Goal: Navigation & Orientation: Understand site structure

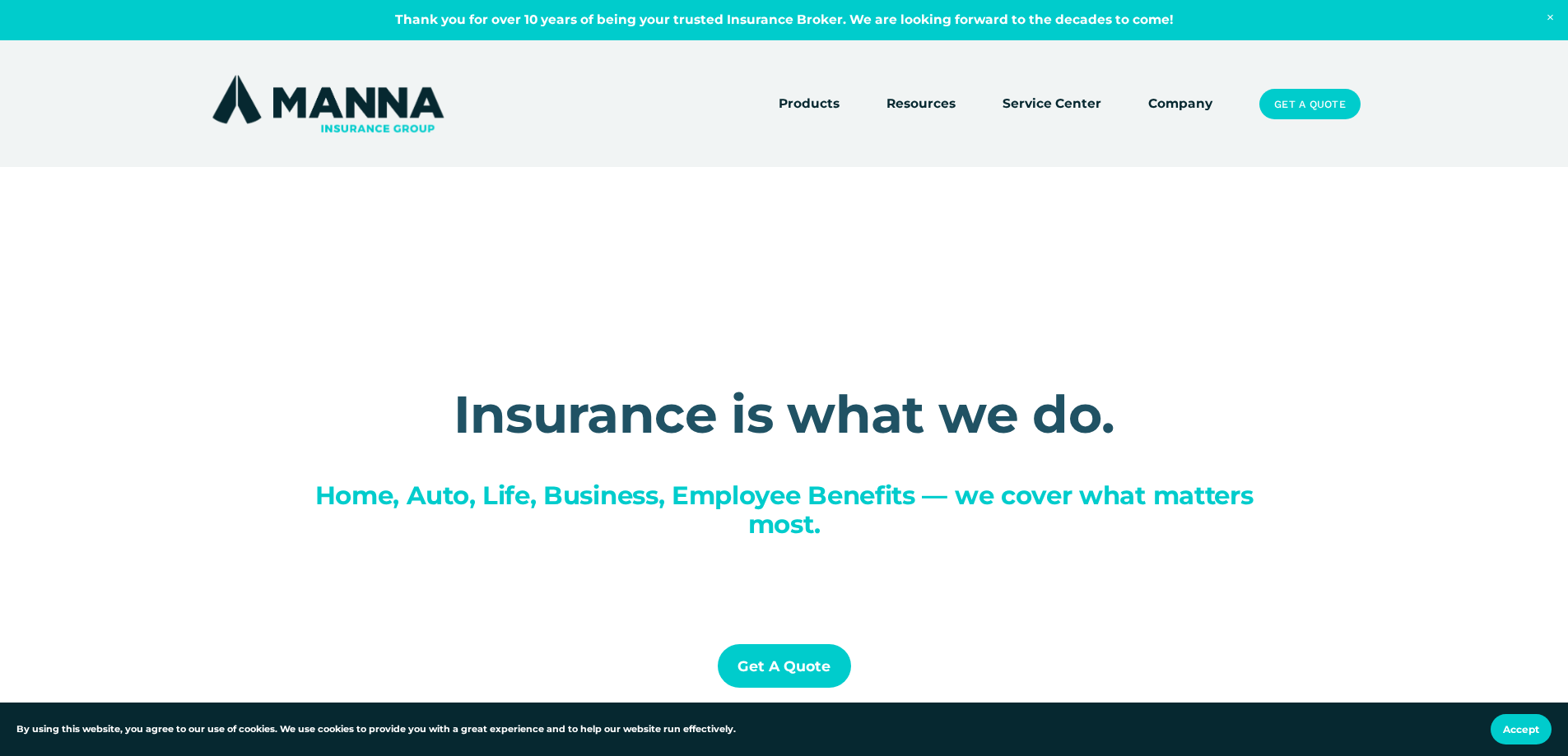
click at [800, 684] on link "Get a Quote" at bounding box center [784, 666] width 134 height 43
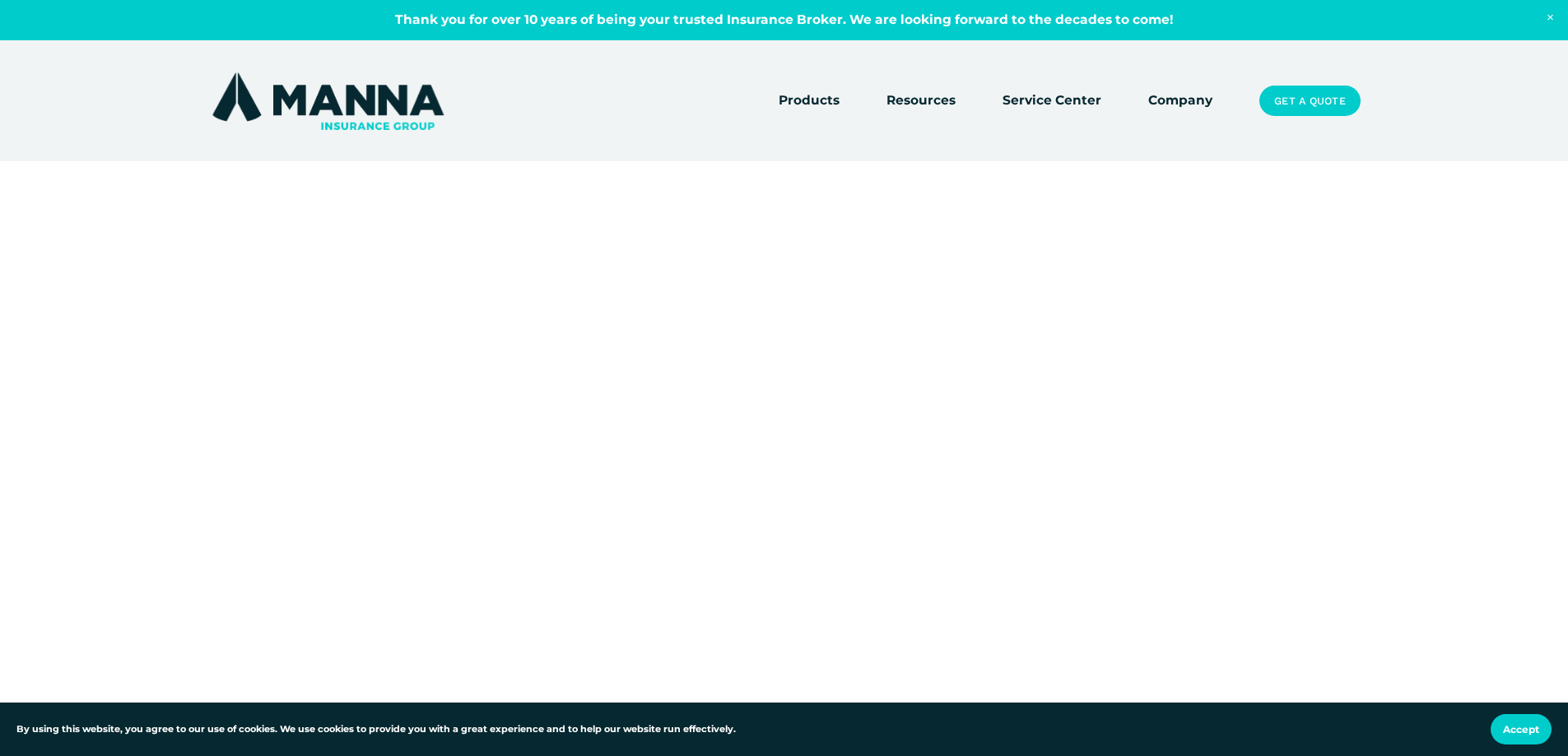
scroll to position [246, 0]
click at [1065, 101] on link "Service Center" at bounding box center [1051, 101] width 98 height 23
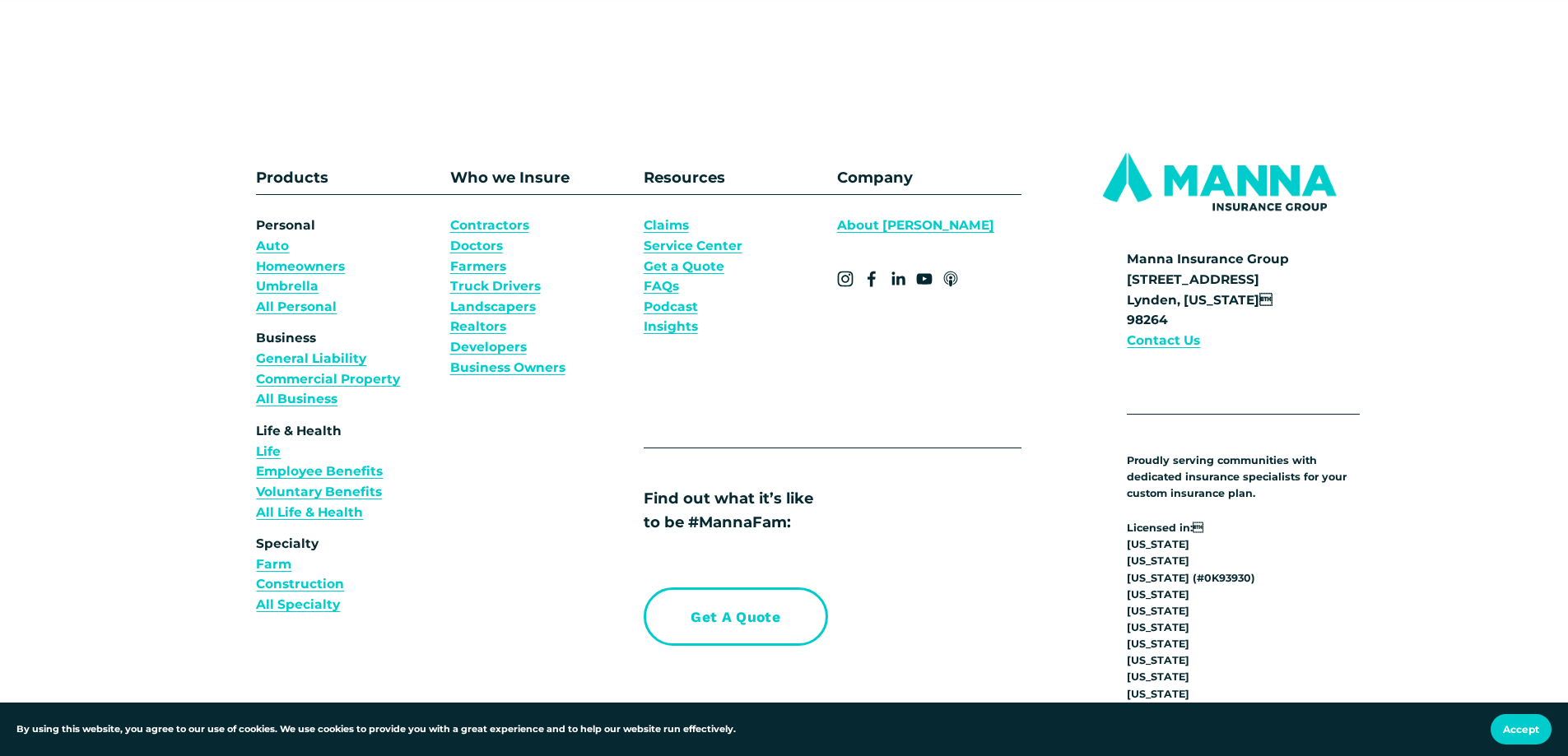
scroll to position [1233, 0]
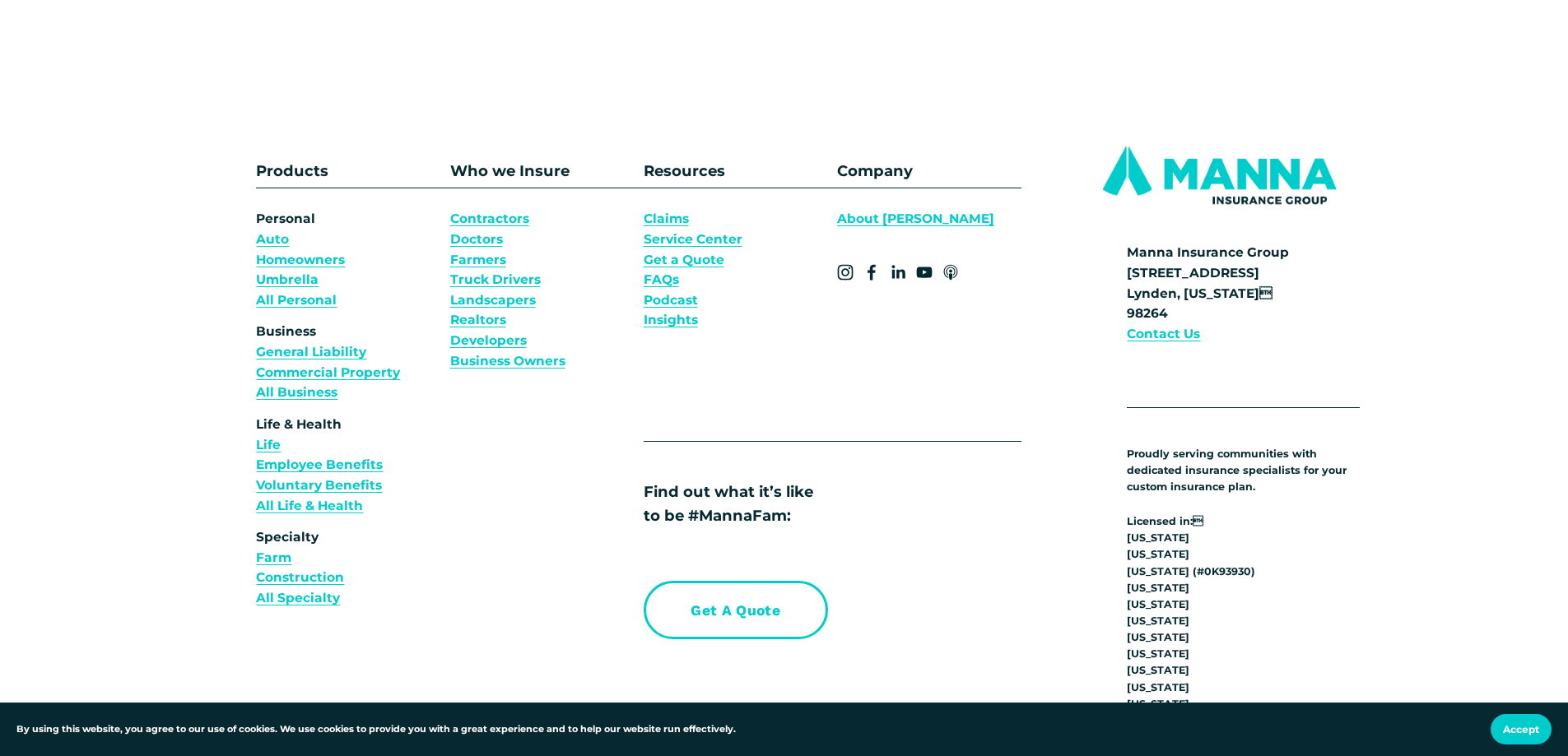
click at [676, 222] on link "Claims" at bounding box center [666, 219] width 45 height 21
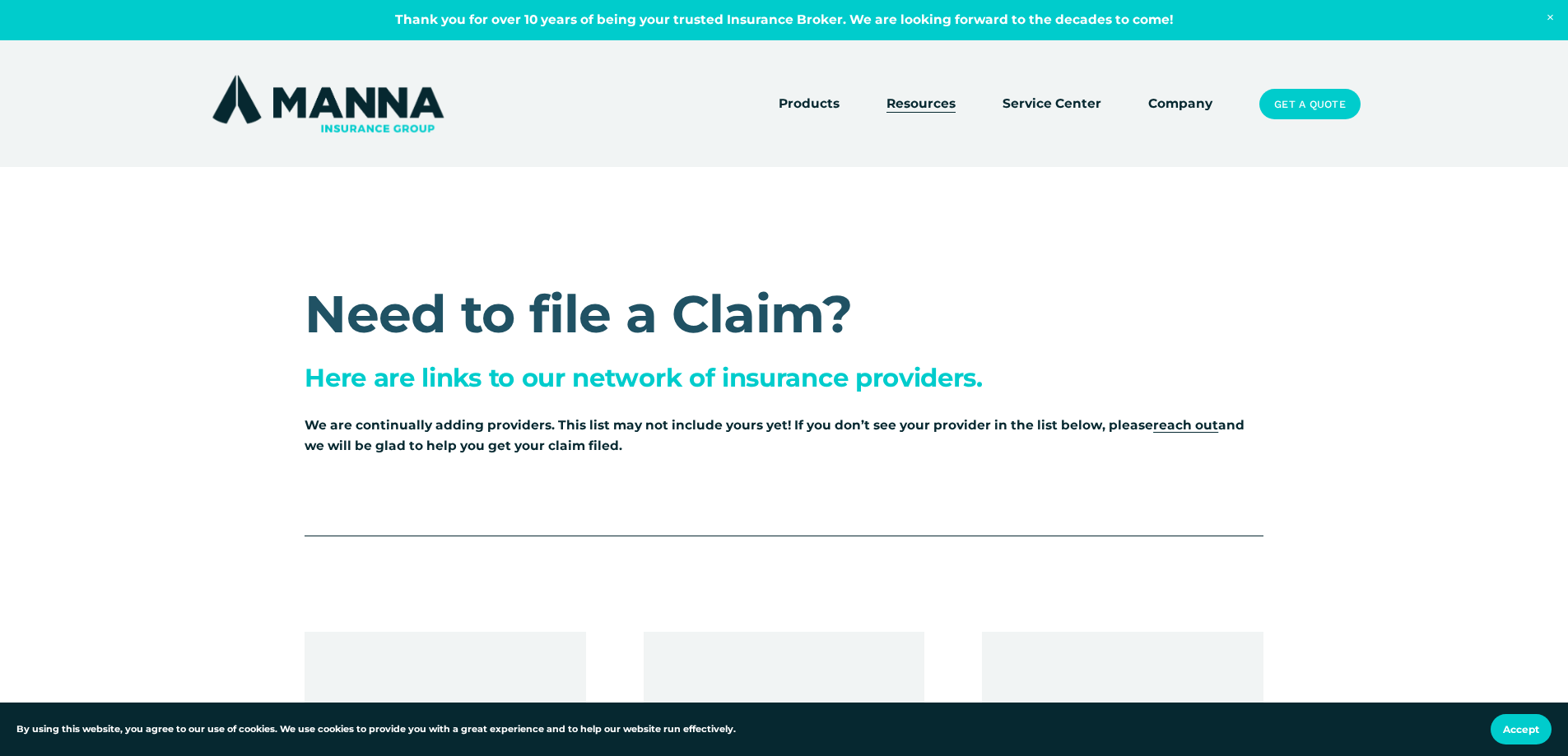
click at [341, 100] on img at bounding box center [328, 103] width 239 height 64
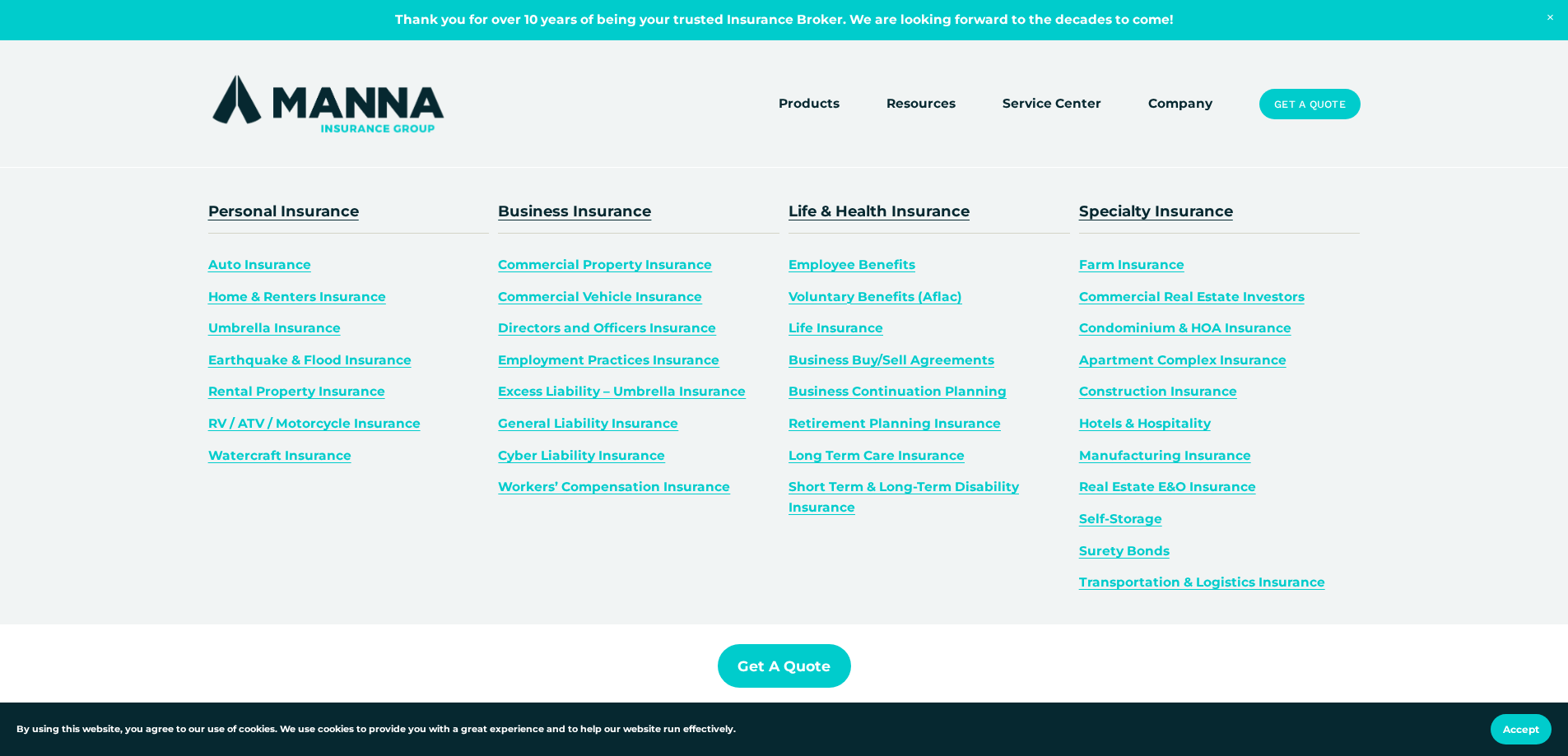
click at [637, 423] on link "General Liability Insurance" at bounding box center [588, 422] width 181 height 15
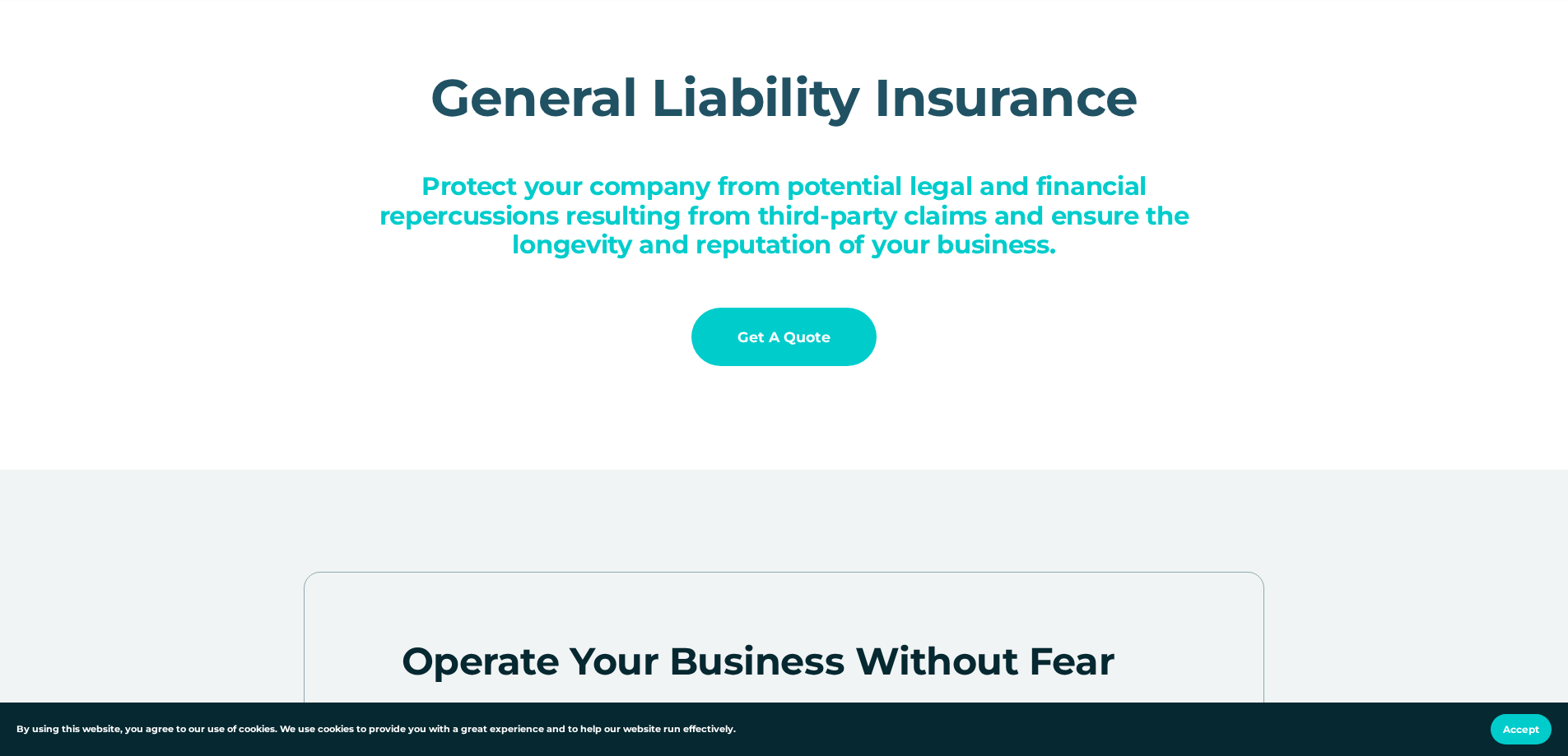
scroll to position [246, 0]
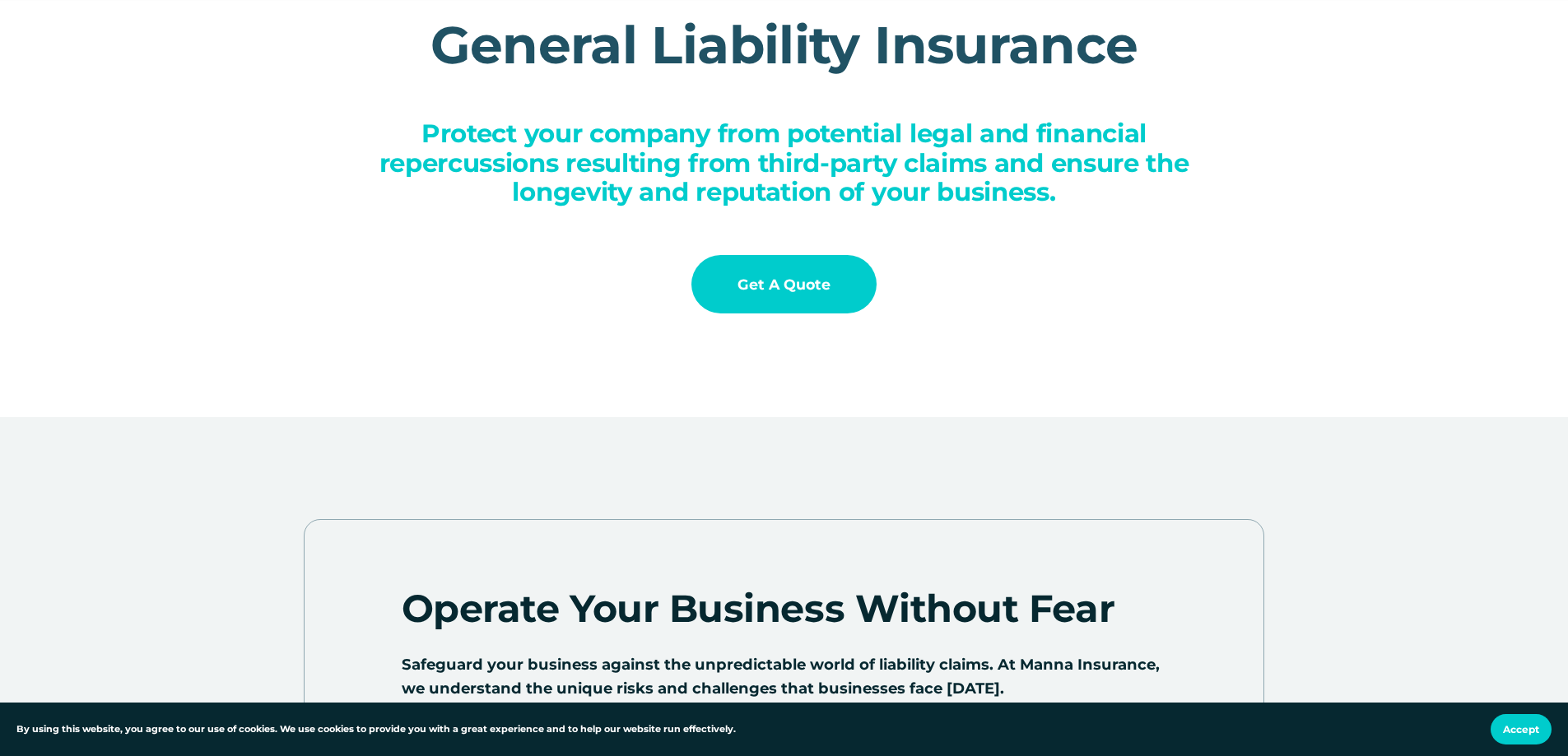
click at [795, 288] on link "Get a Quote" at bounding box center [784, 284] width 184 height 59
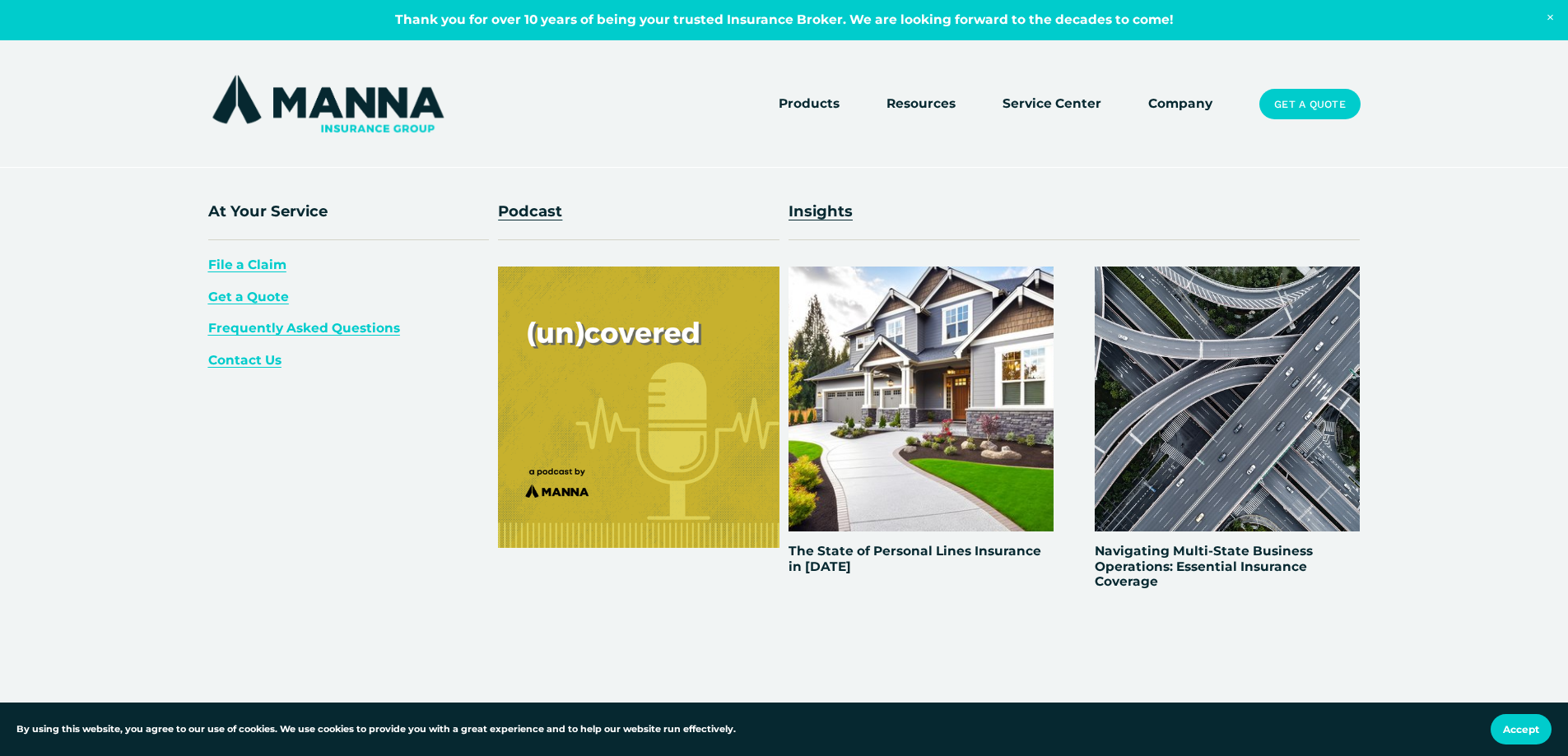
click at [918, 105] on span "Resources" at bounding box center [921, 104] width 70 height 21
click at [1451, 631] on div "At Your Service File a Claim Get a Quote Frequently Asked Questions Contact Us …" at bounding box center [784, 458] width 1568 height 518
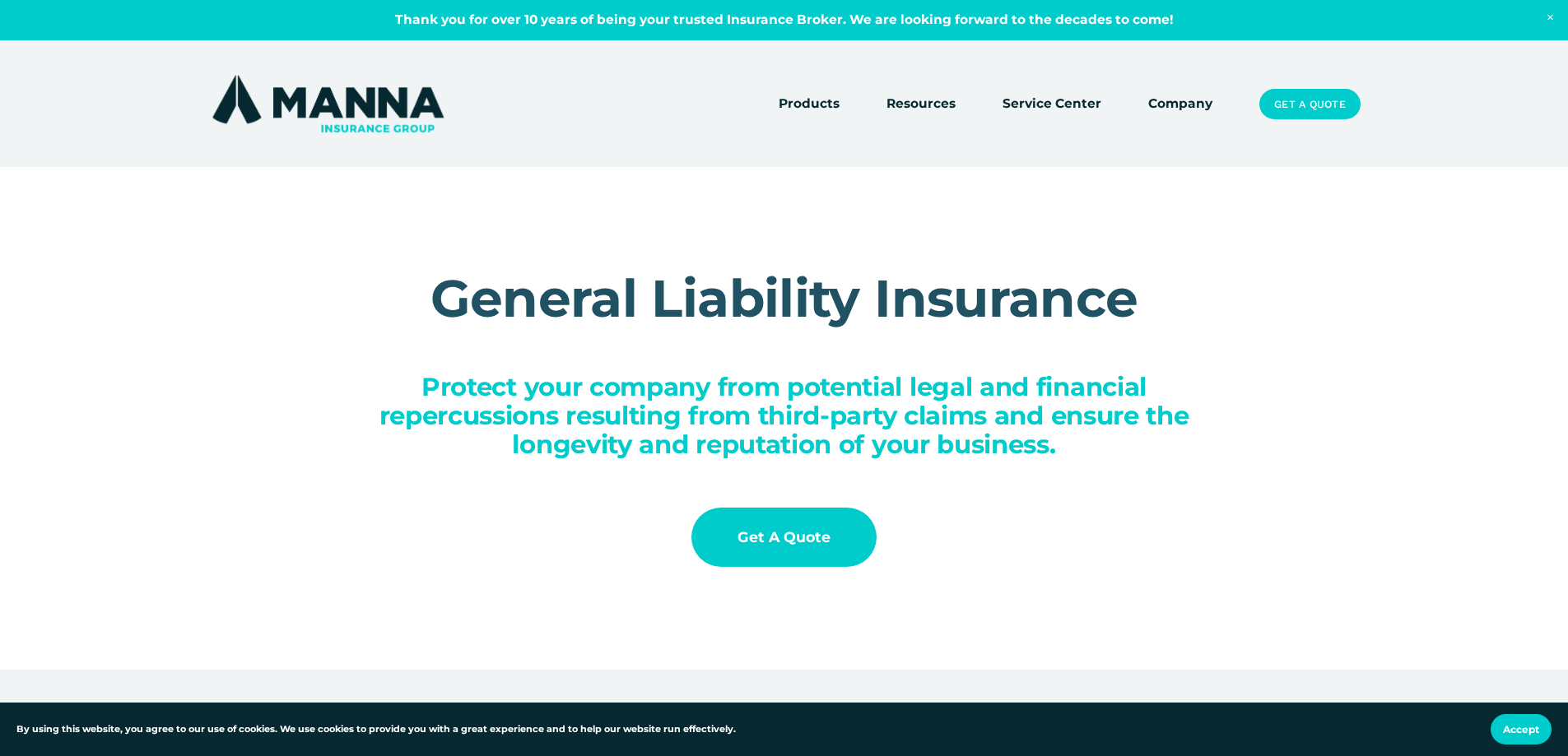
click at [1452, 632] on div "General Liability Insurance Protect your company from potential legal and finan…" at bounding box center [784, 419] width 1568 height 502
click at [1203, 103] on link "Company" at bounding box center [1180, 105] width 64 height 23
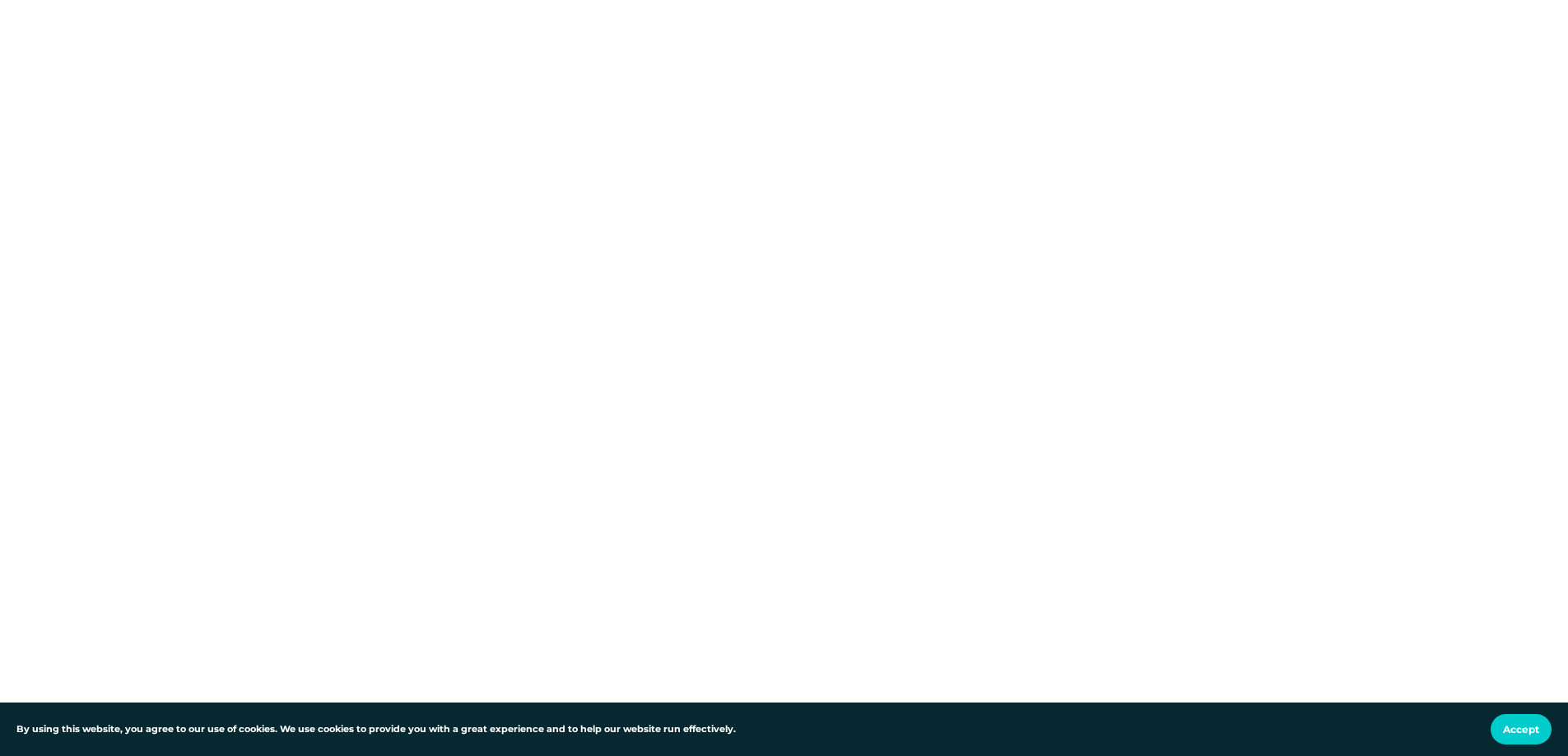
scroll to position [576, 0]
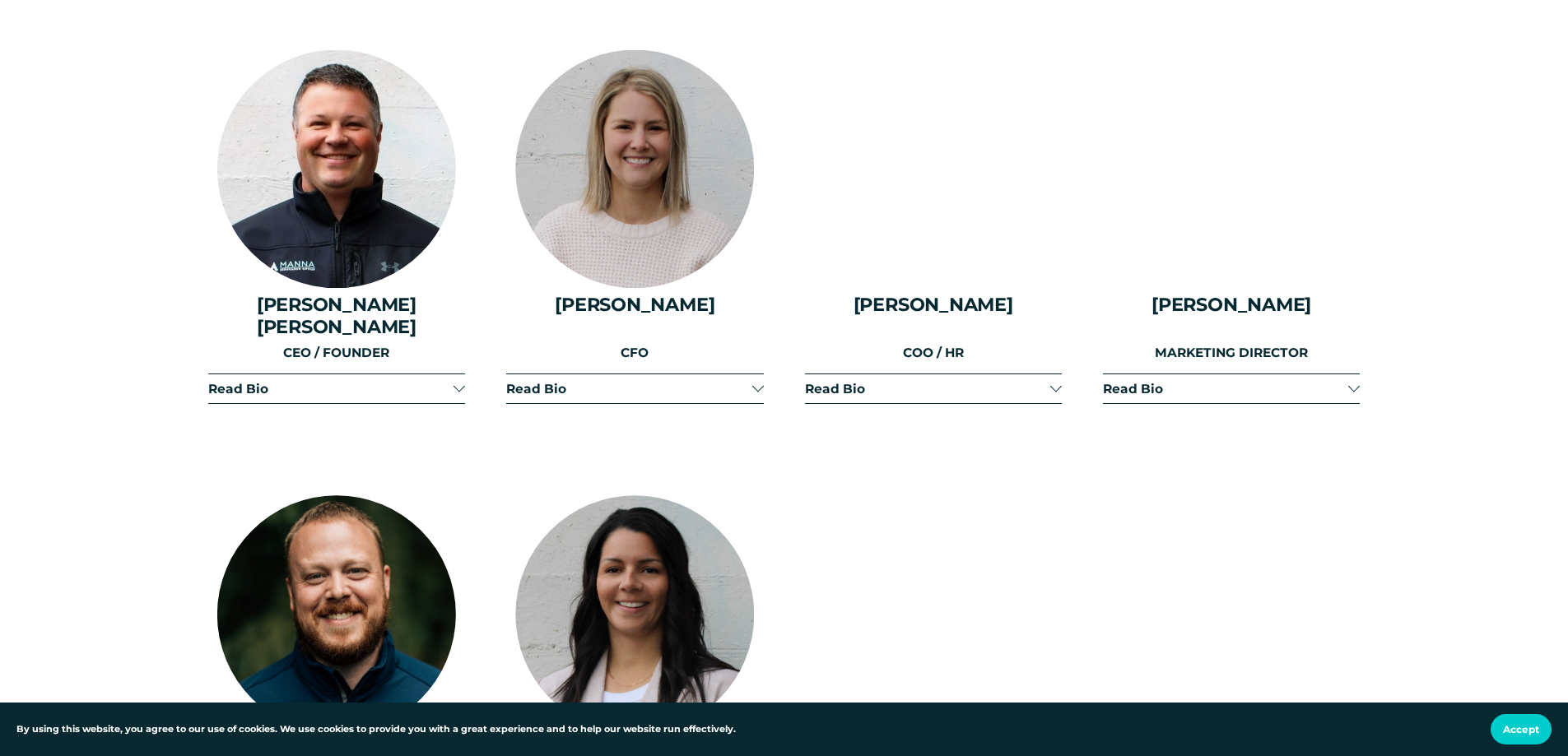
scroll to position [2220, 0]
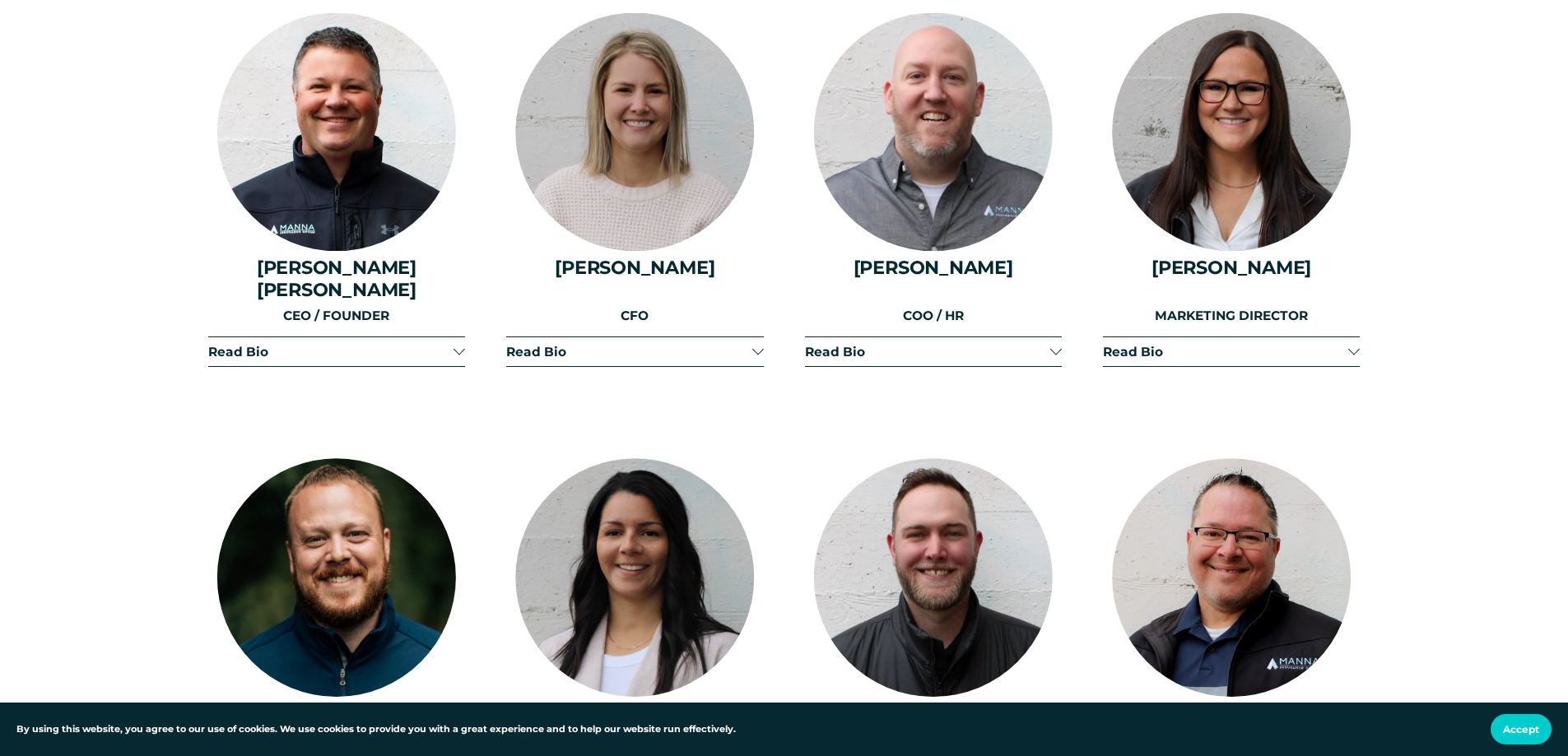
click at [757, 344] on div at bounding box center [756, 349] width 12 height 12
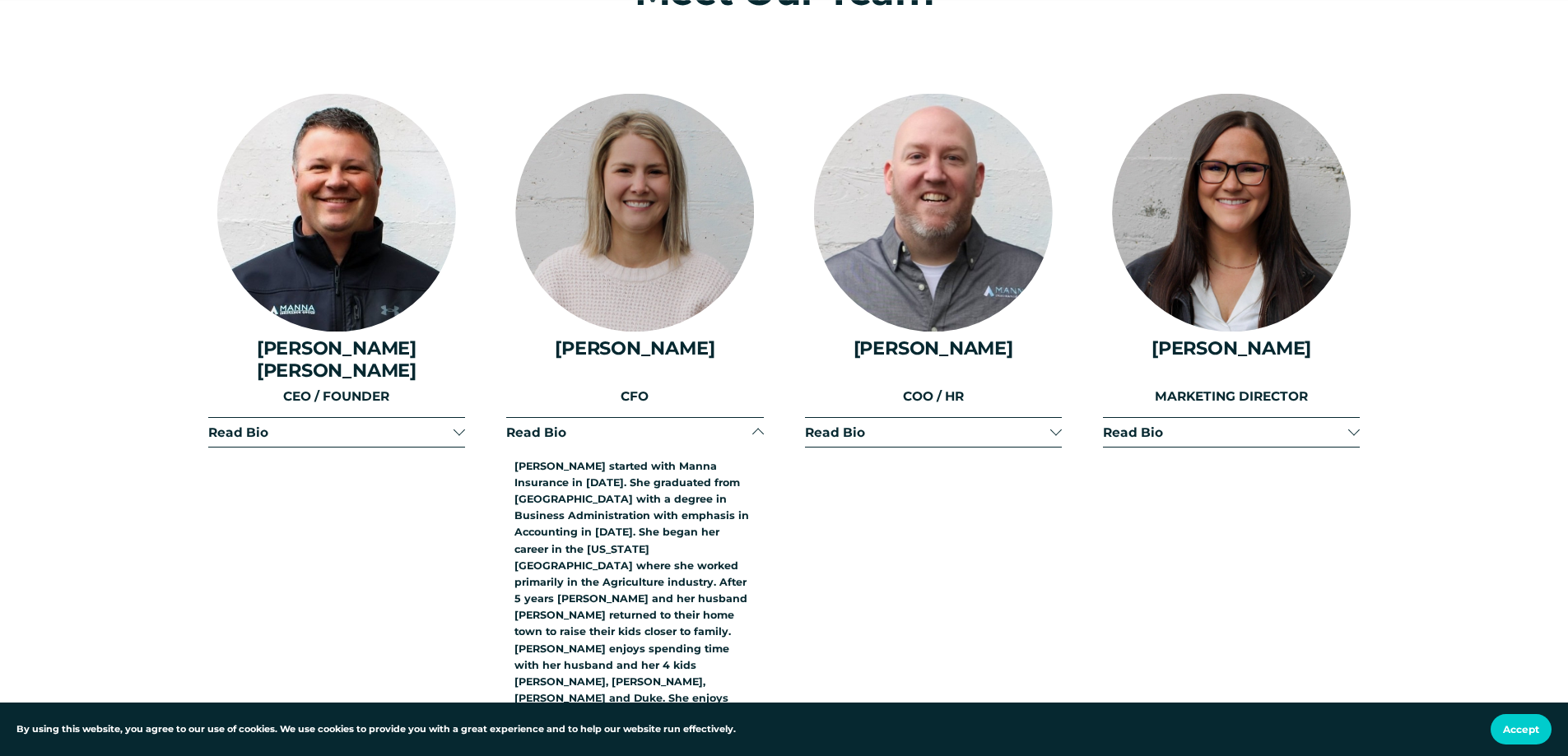
scroll to position [2138, 0]
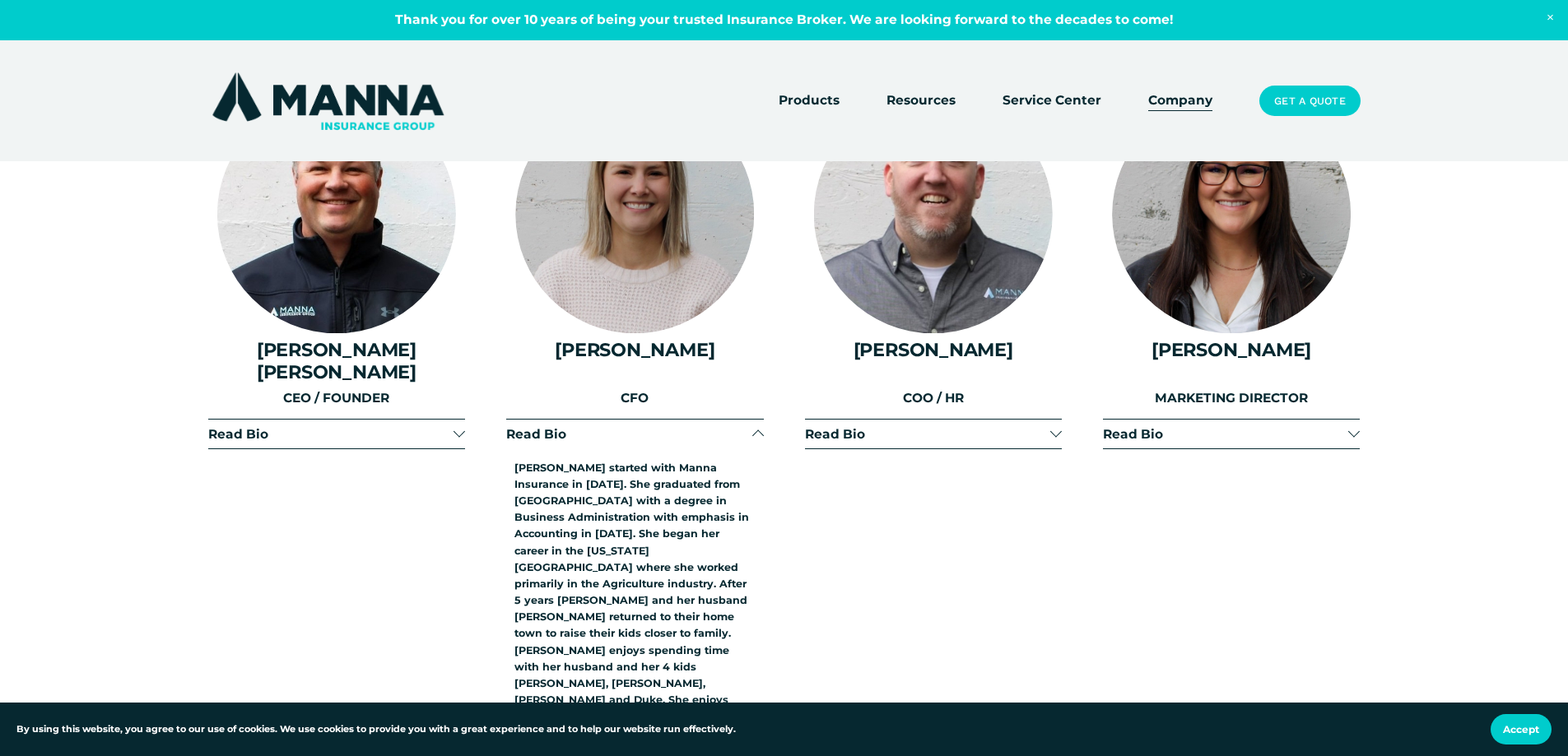
click at [756, 428] on div at bounding box center [757, 433] width 12 height 12
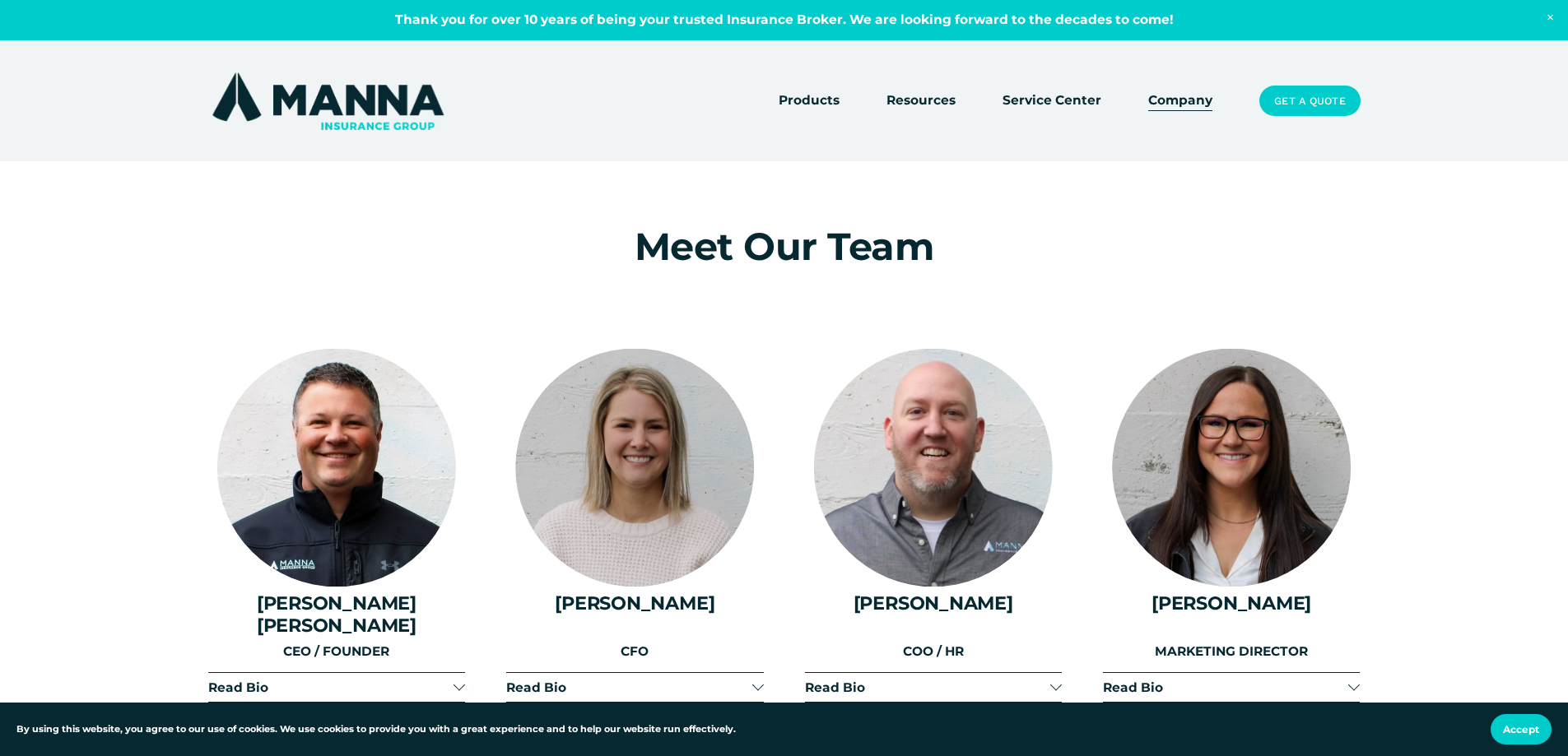
scroll to position [1832, 0]
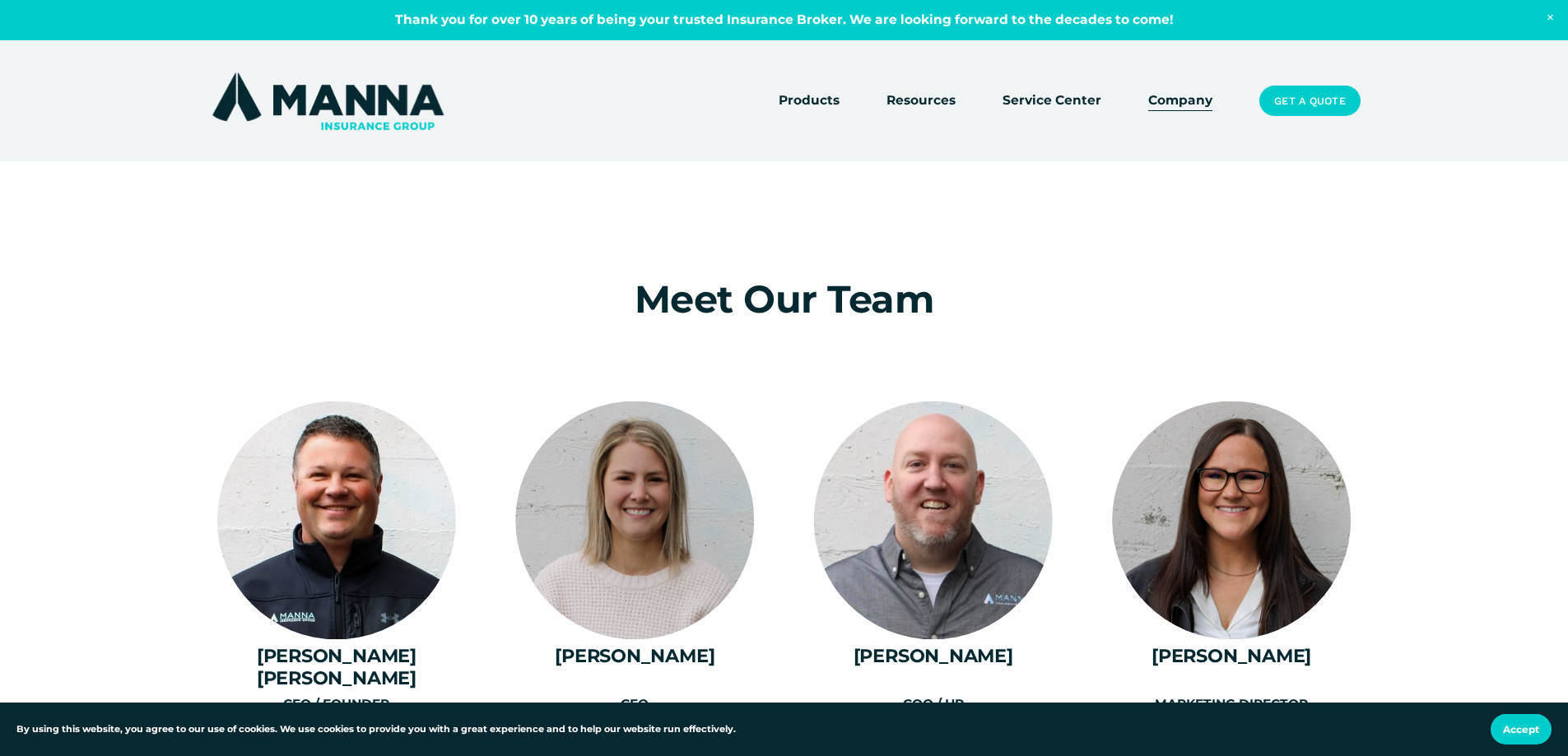
click at [1065, 105] on link "Service Center" at bounding box center [1051, 101] width 98 height 23
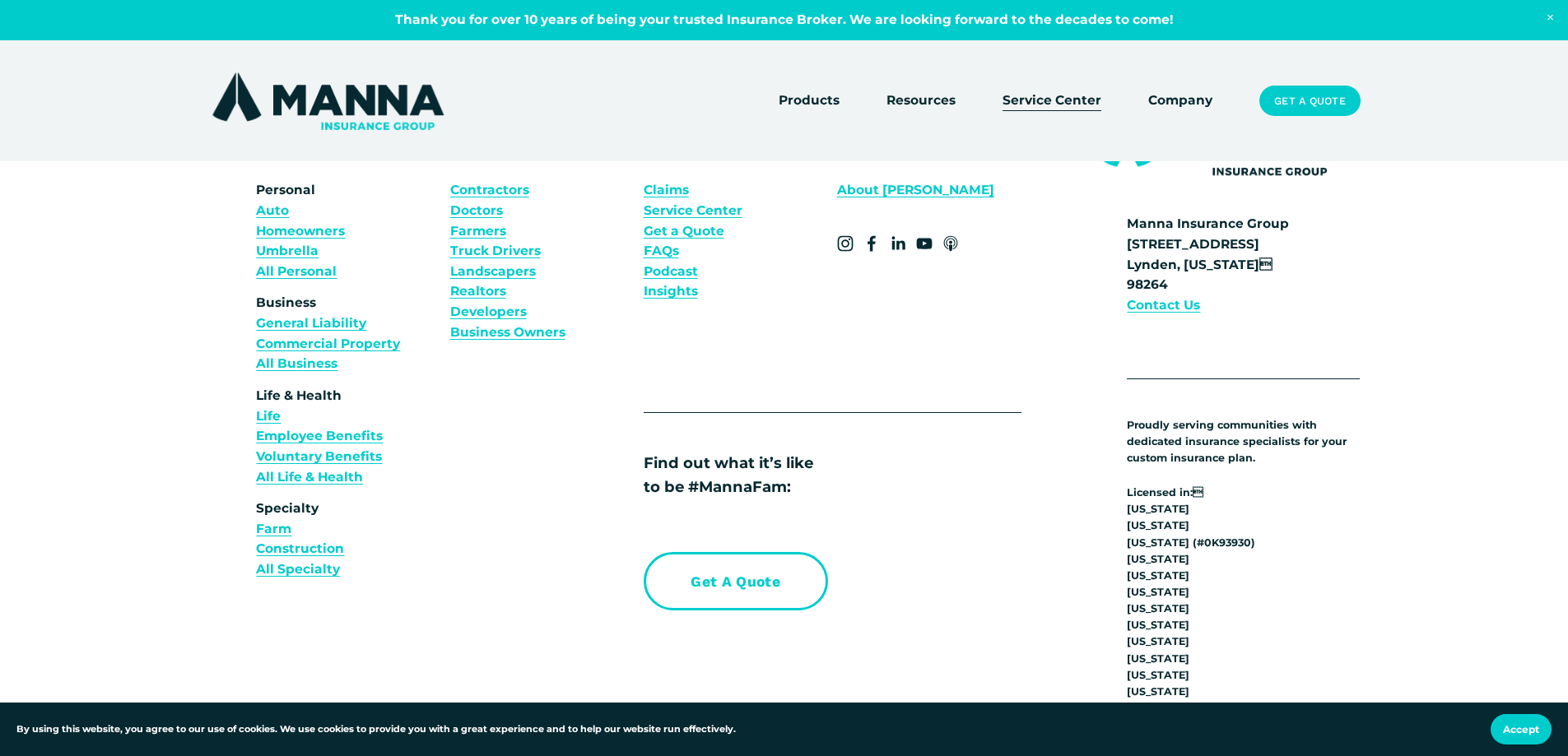
scroll to position [1233, 0]
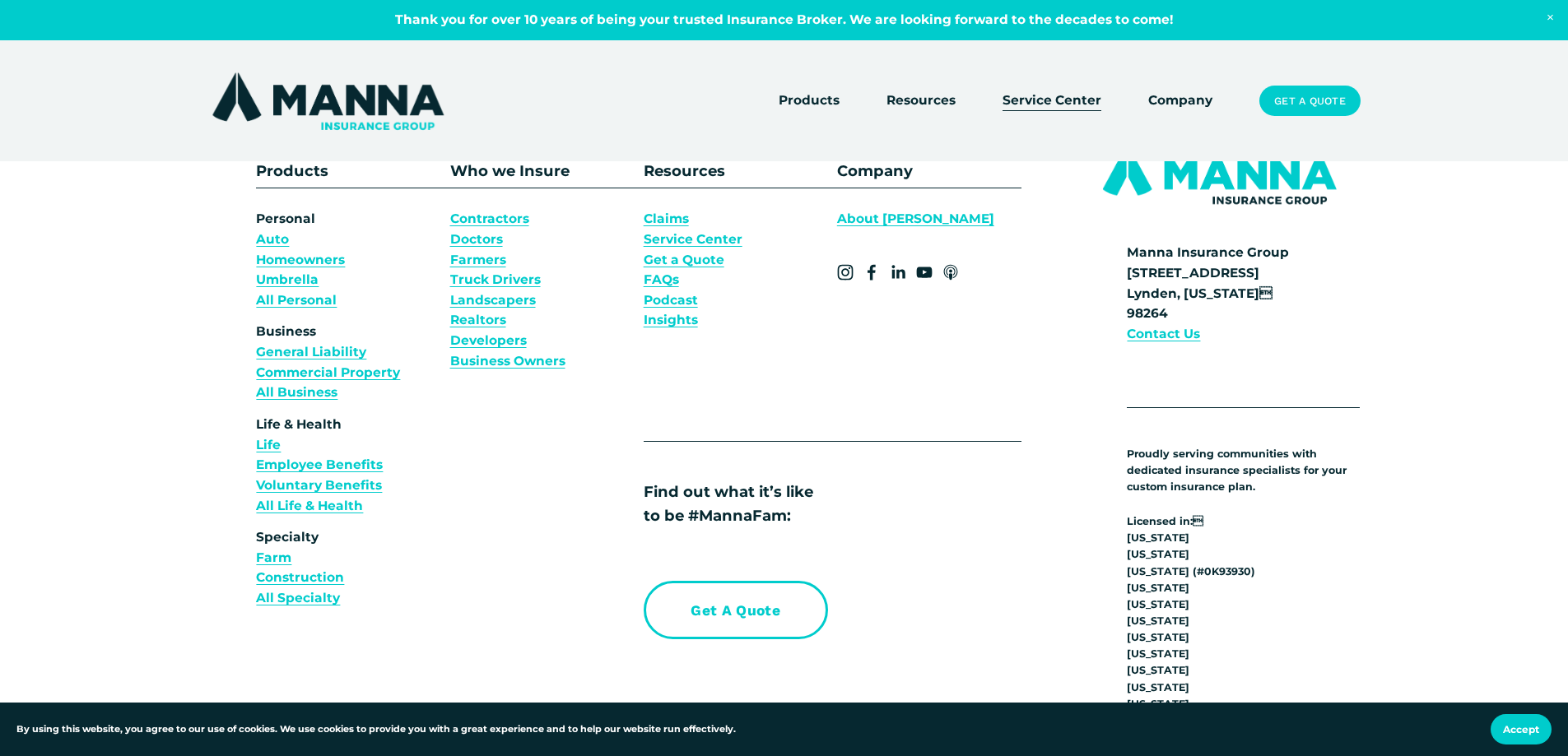
click at [674, 322] on link "Insights" at bounding box center [671, 320] width 54 height 21
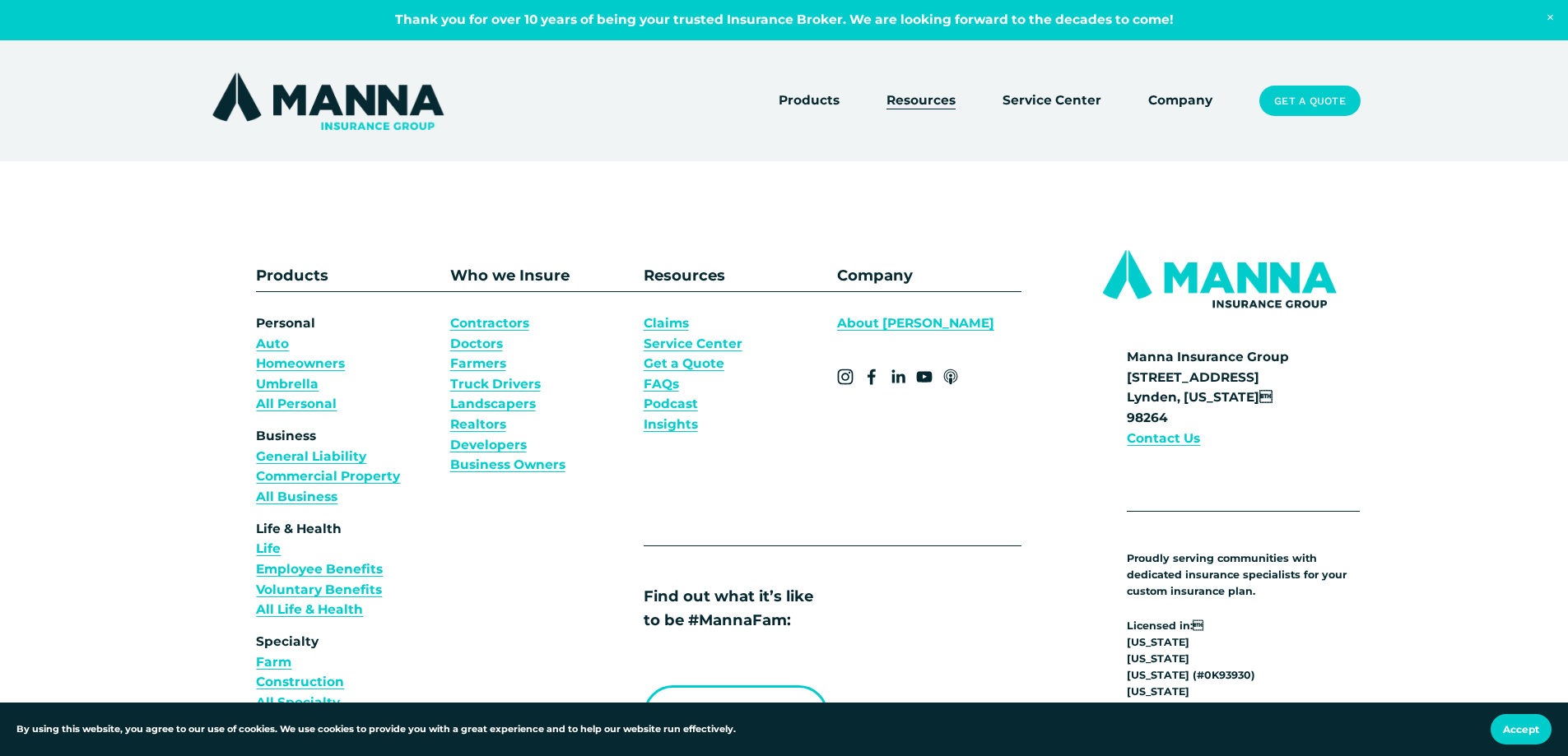
scroll to position [2222, 0]
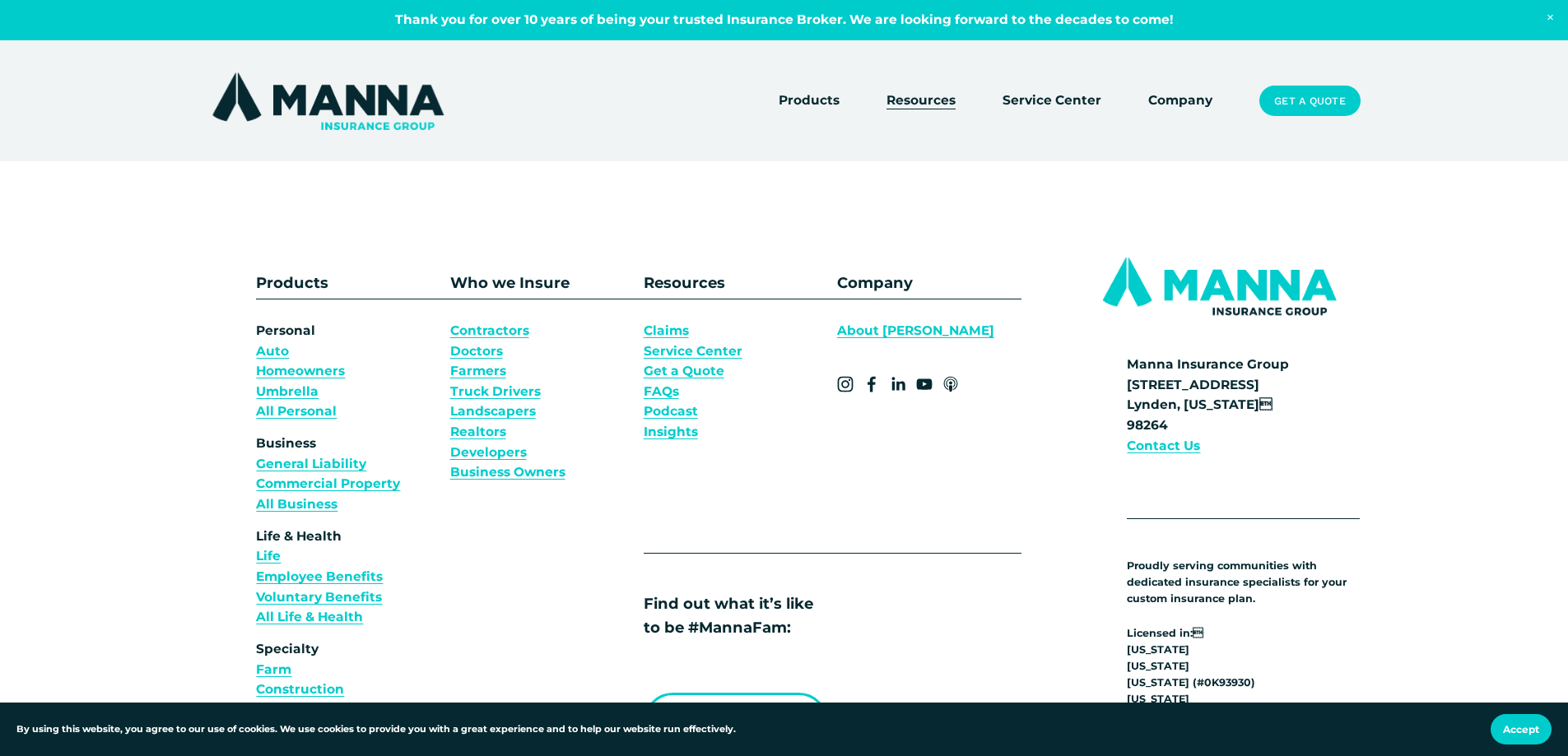
click at [675, 327] on link "Claims" at bounding box center [666, 331] width 45 height 21
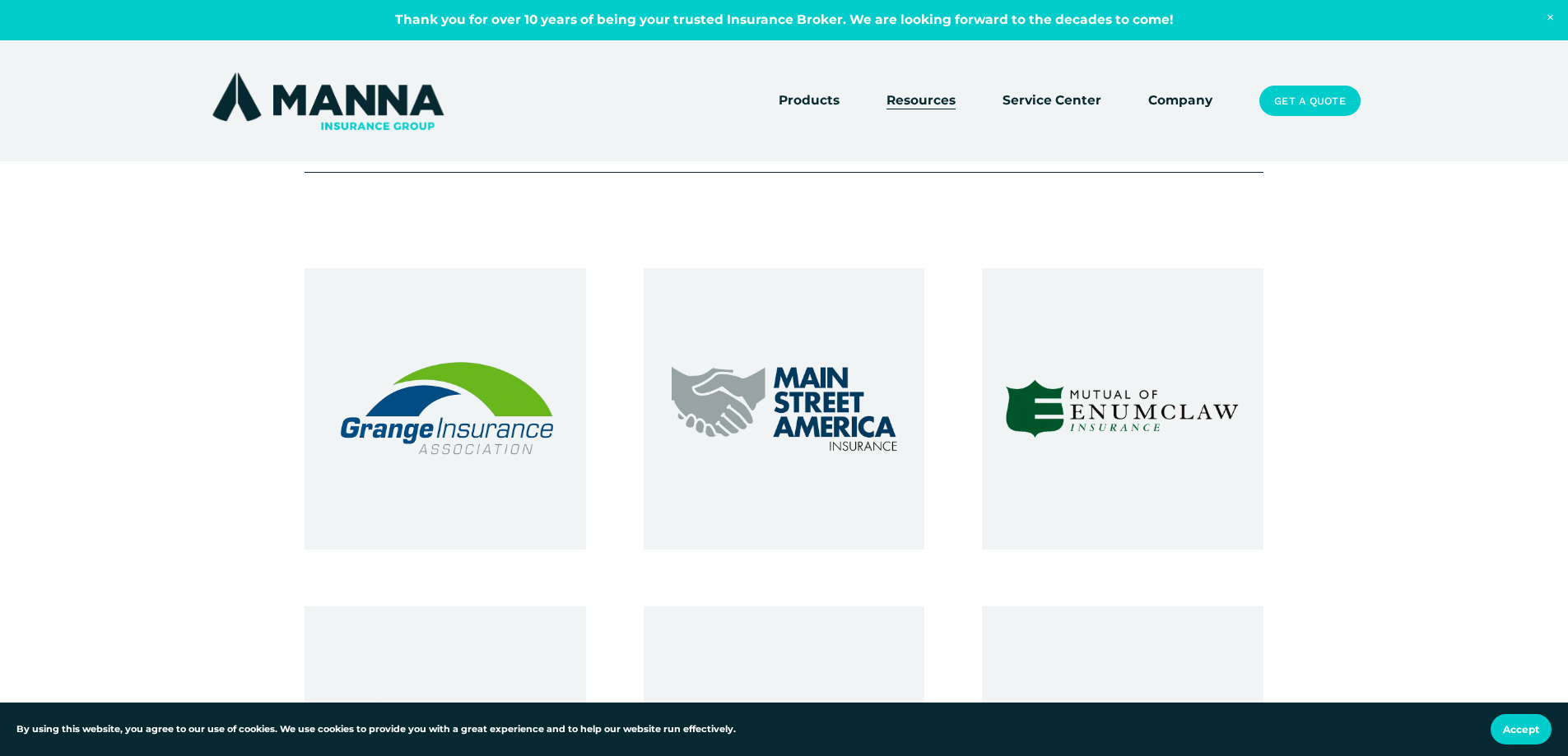
scroll to position [329, 0]
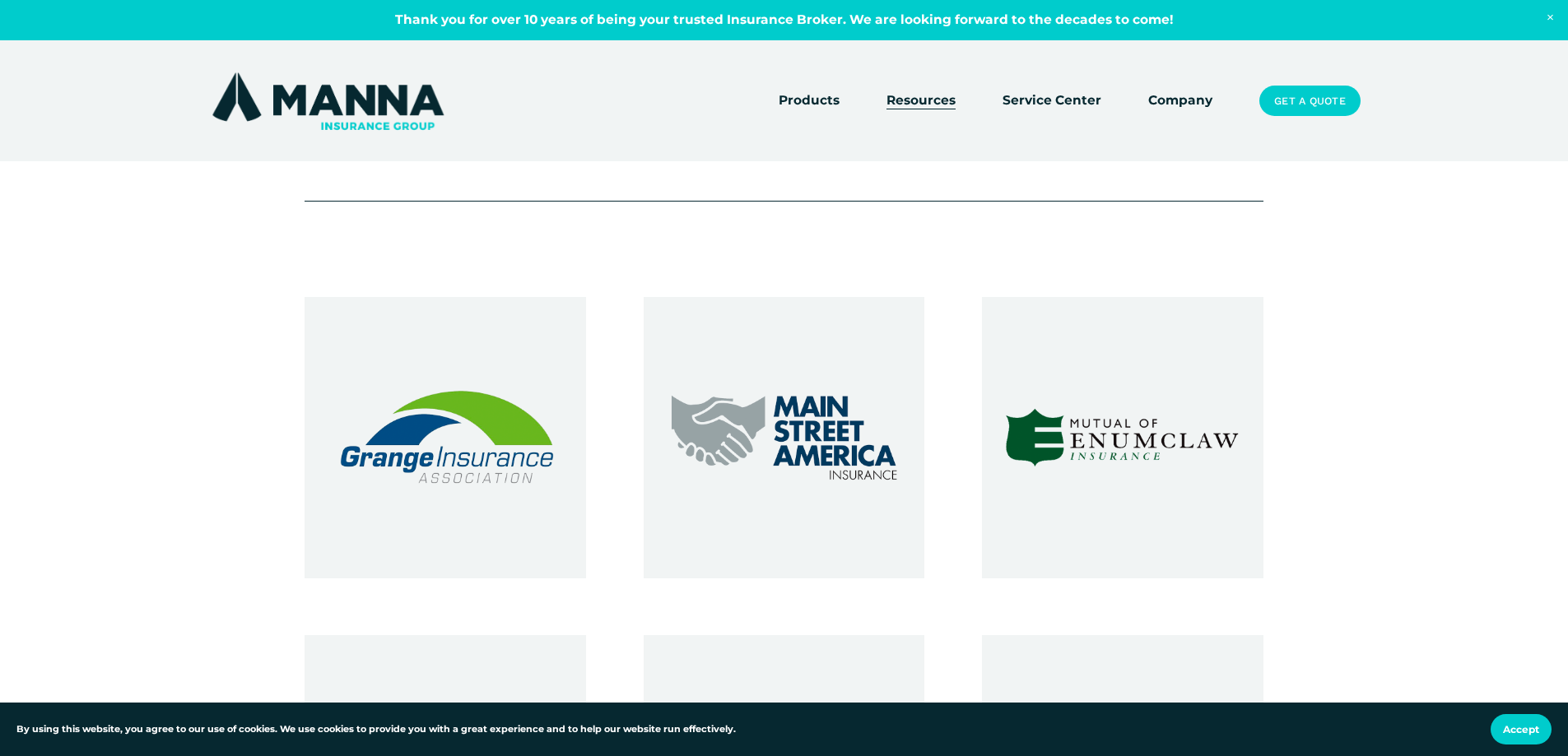
click at [485, 456] on div at bounding box center [445, 438] width 282 height 281
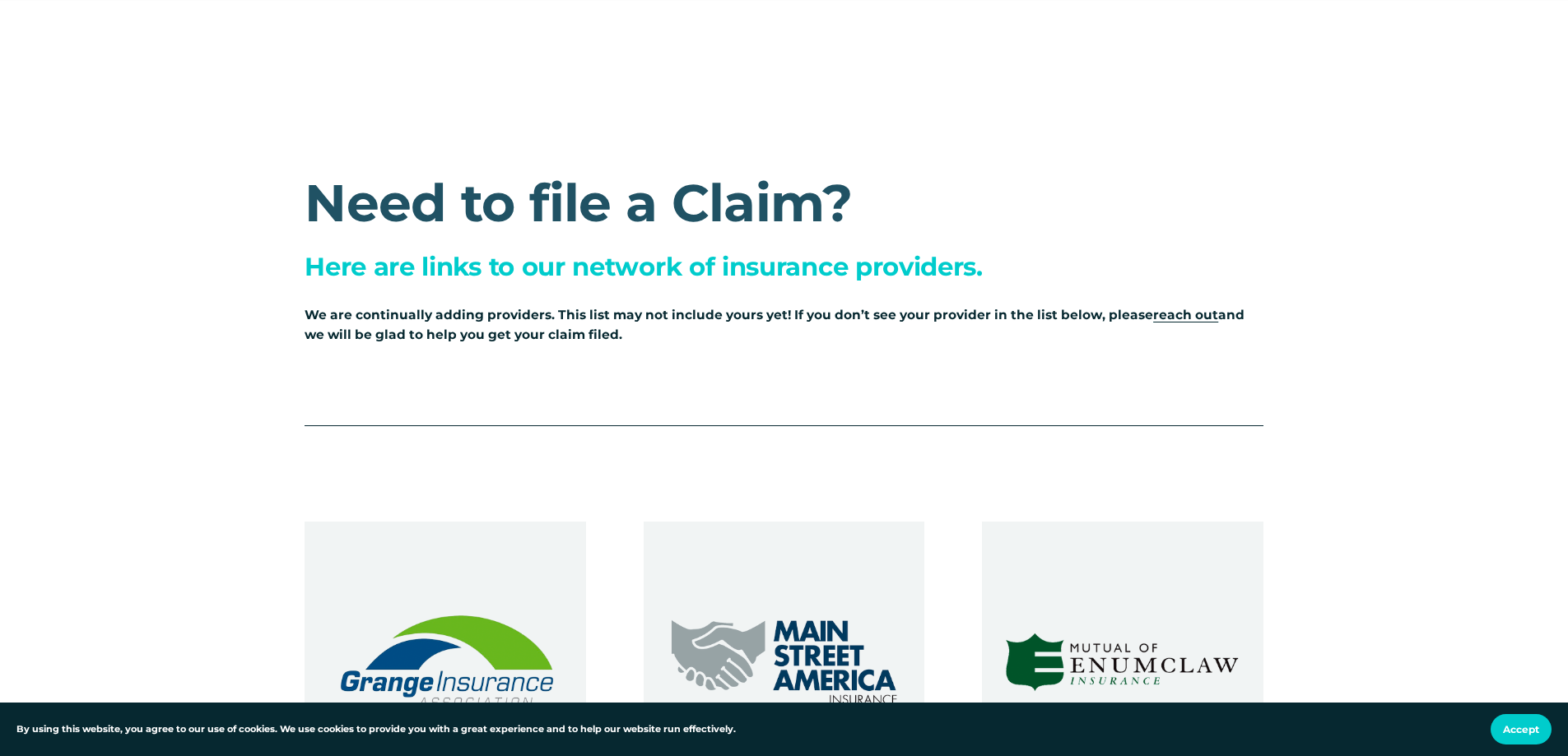
scroll to position [0, 0]
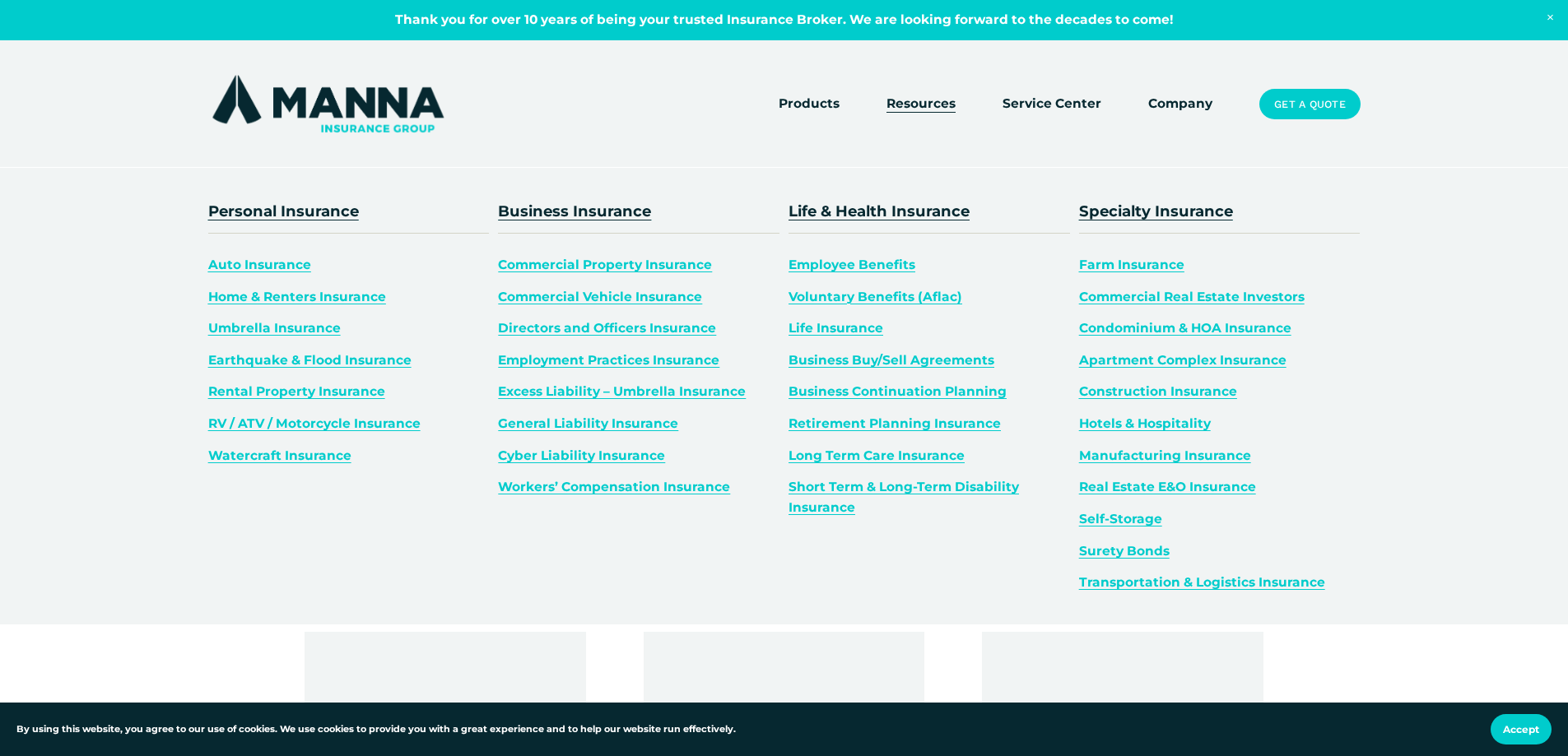
click at [813, 104] on span "Products" at bounding box center [808, 104] width 60 height 21
click at [1153, 485] on link "Real Estate E&O Insurance" at bounding box center [1167, 486] width 177 height 15
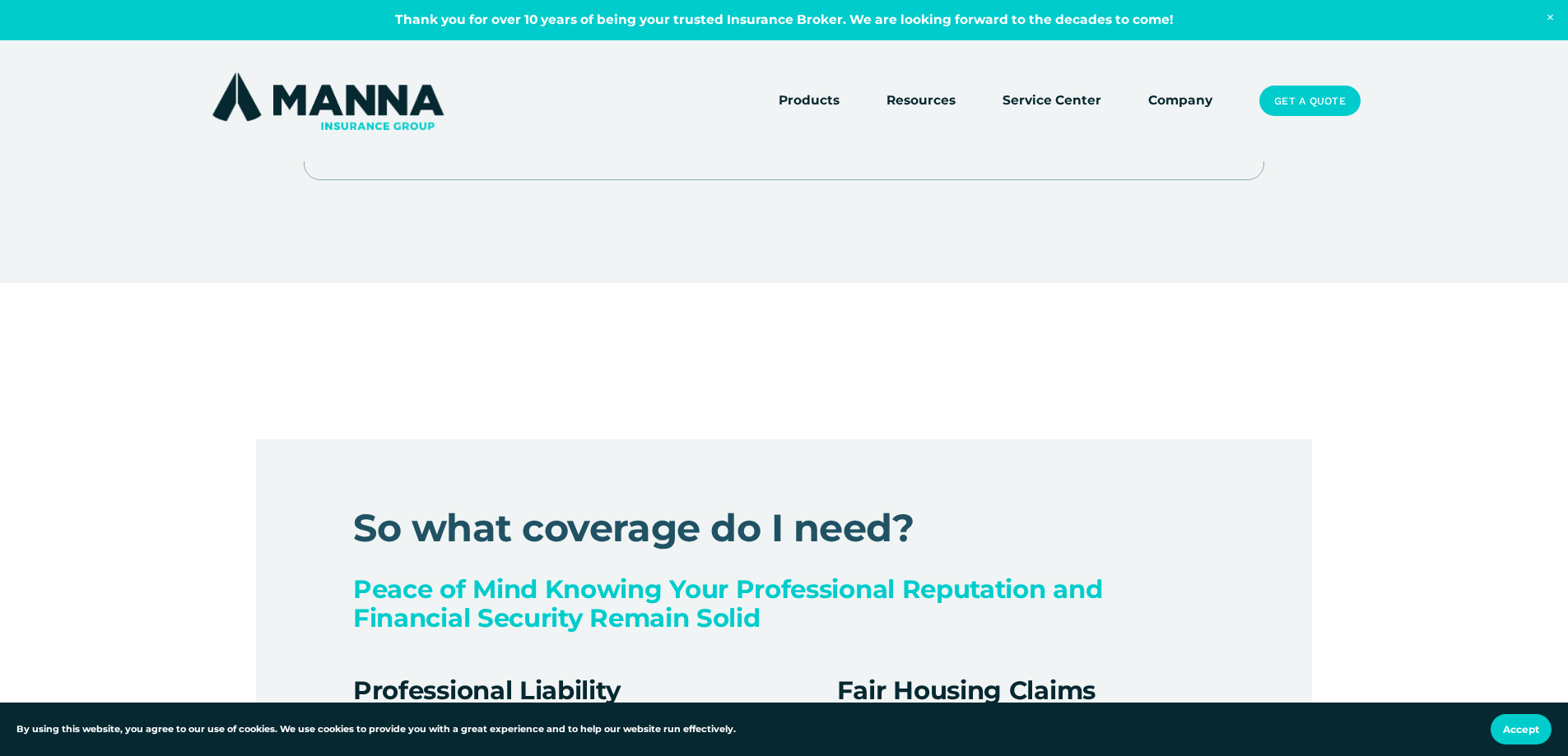
scroll to position [1069, 0]
